Goal: Find contact information: Find contact information

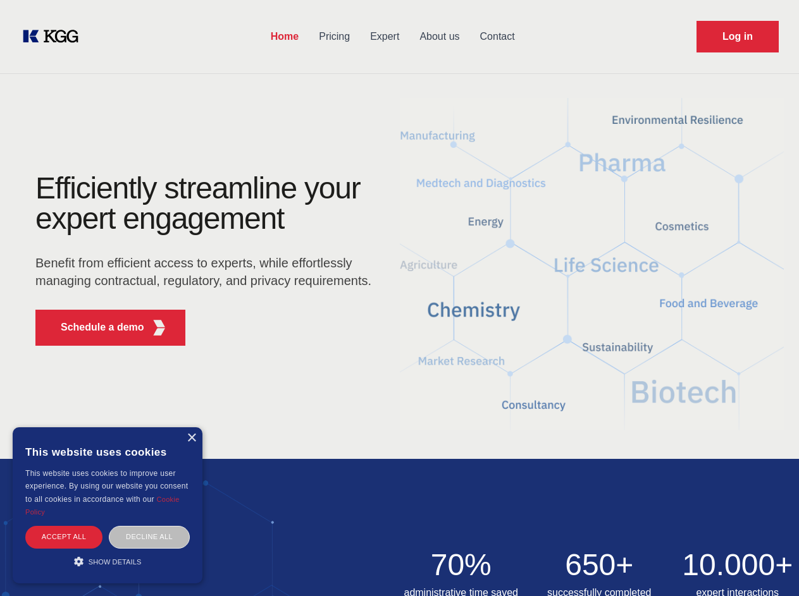
click at [399, 298] on div "Efficiently streamline your expert engagement Benefit from efficient access to …" at bounding box center [207, 264] width 384 height 183
click at [95, 328] on p "Schedule a demo" at bounding box center [102, 327] width 83 height 15
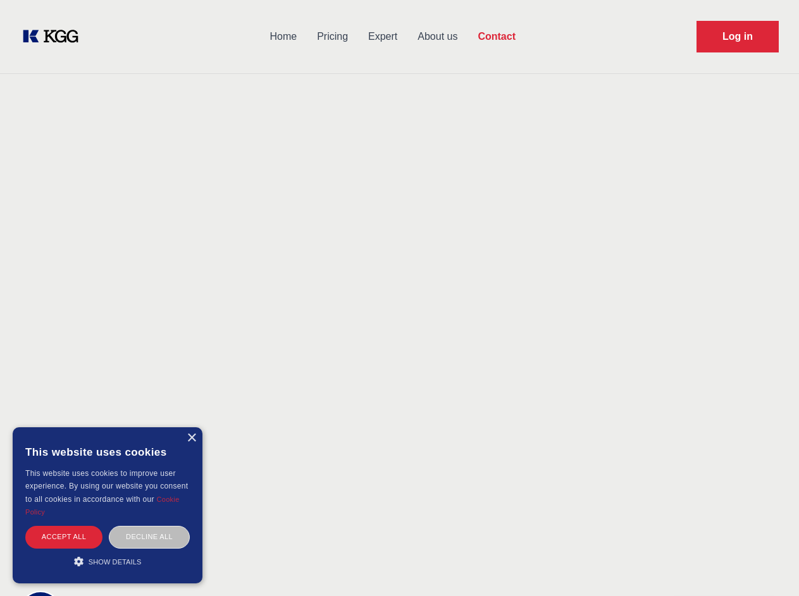
click at [191, 438] on div "× This website uses cookies This website uses cookies to improve user experienc…" at bounding box center [108, 505] width 190 height 156
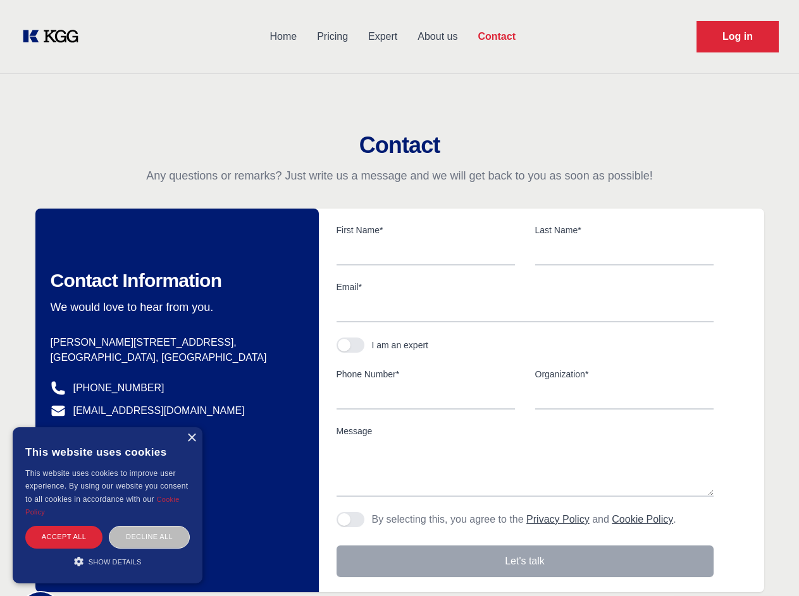
click at [64, 537] on div "Accept all" at bounding box center [63, 537] width 77 height 22
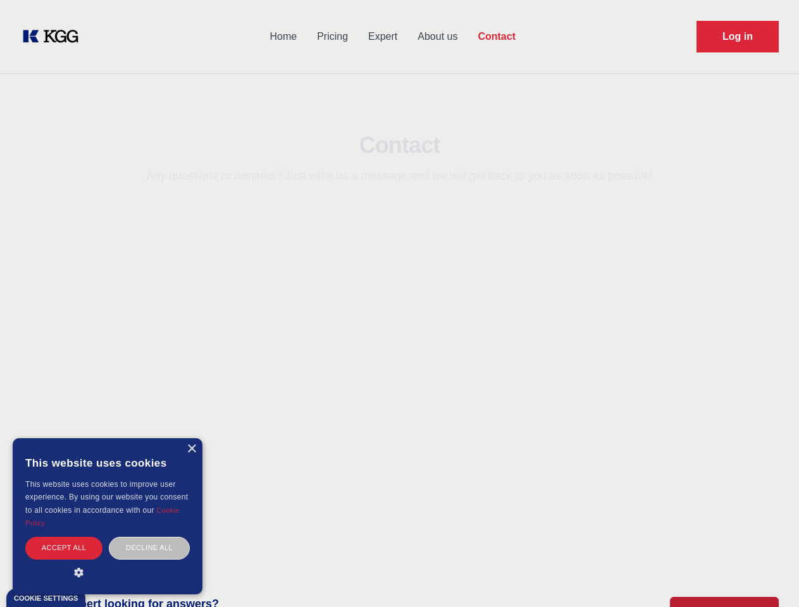
click at [149, 537] on div "Decline all" at bounding box center [149, 548] width 81 height 22
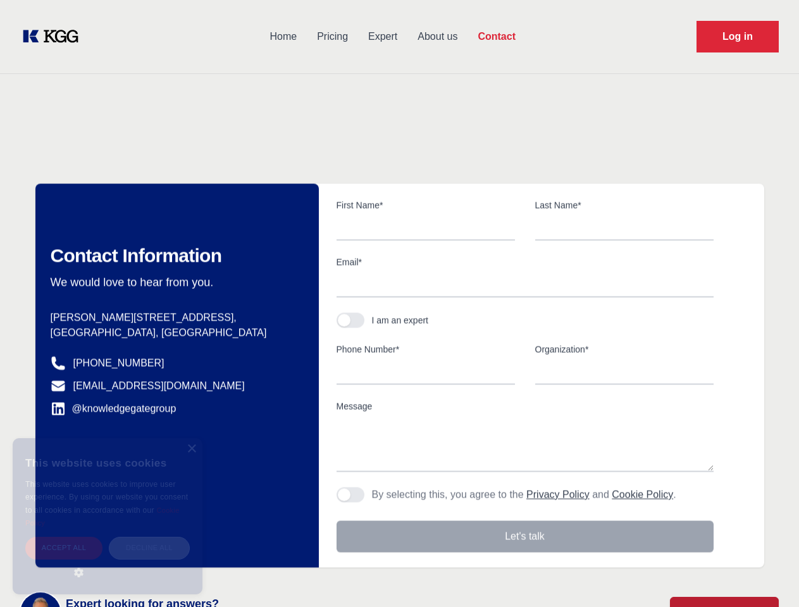
click at [107, 561] on main "Contact Any questions or remarks? Just write us a message and we will get back …" at bounding box center [399, 329] width 799 height 658
